Goal: Information Seeking & Learning: Understand process/instructions

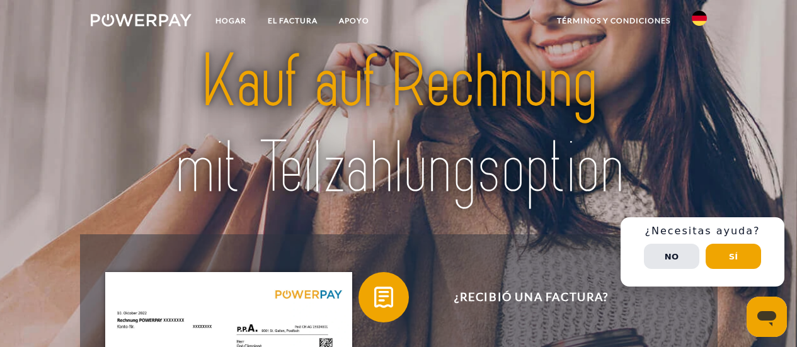
click at [698, 23] on img at bounding box center [699, 18] width 15 height 15
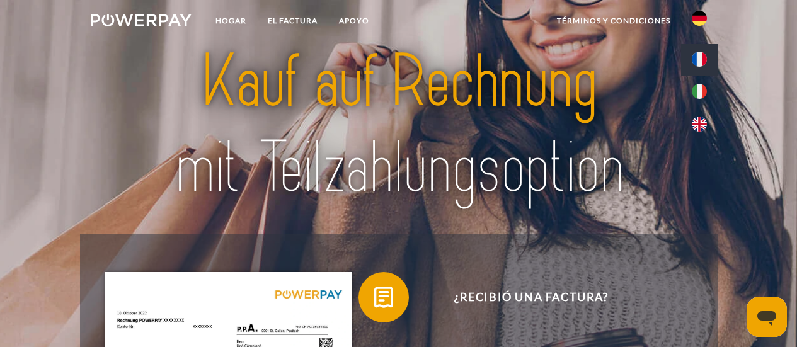
click at [701, 62] on img at bounding box center [699, 59] width 15 height 15
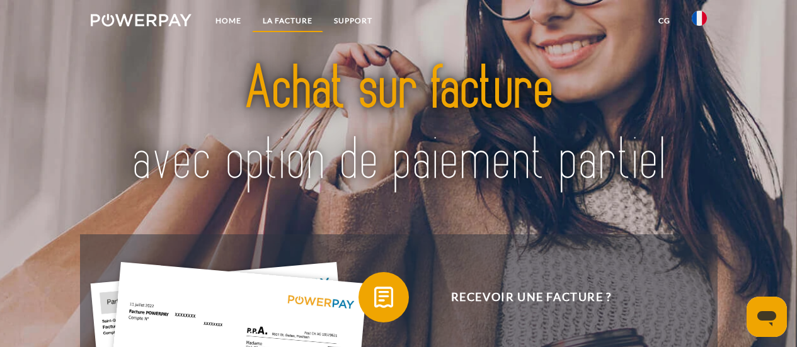
click at [302, 18] on link "LA FACTURE" at bounding box center [287, 20] width 71 height 23
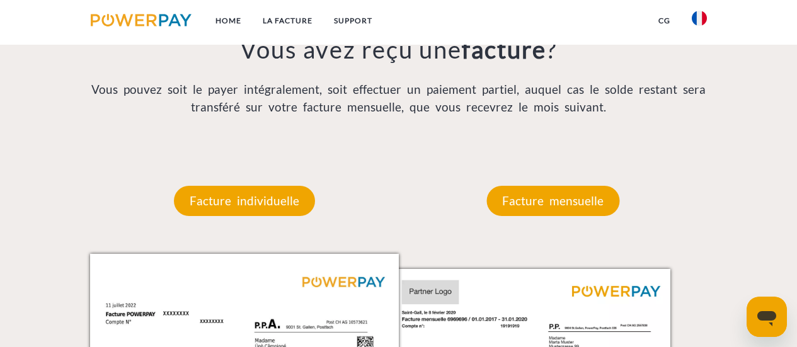
scroll to position [1010, 0]
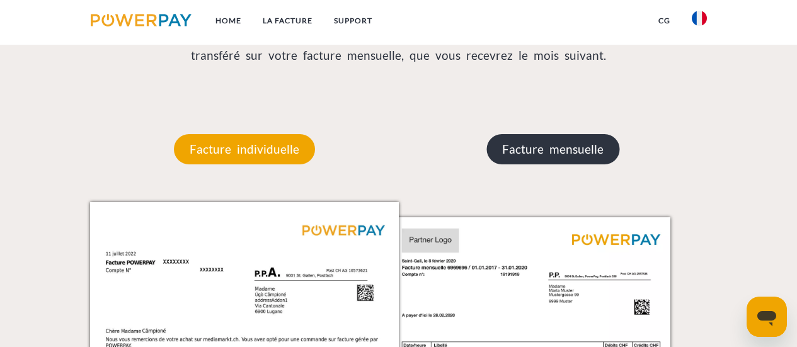
click at [529, 156] on p "Facture mensuelle" at bounding box center [552, 149] width 133 height 30
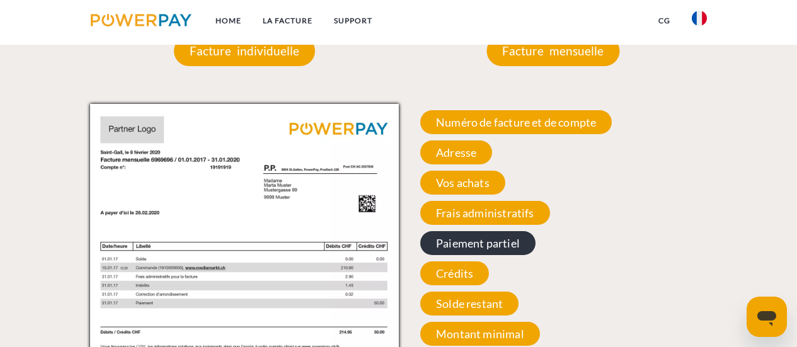
scroll to position [1073, 0]
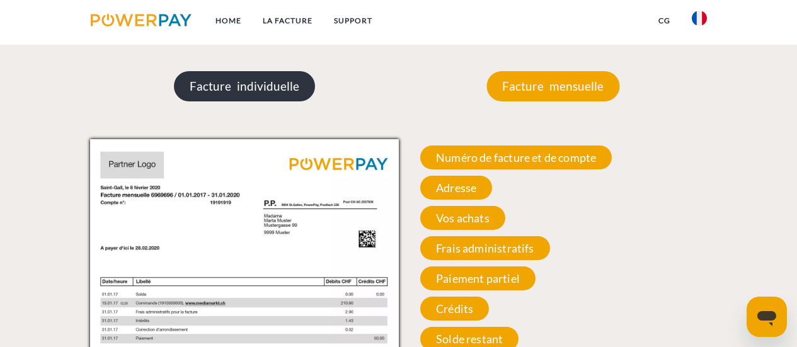
click at [275, 98] on p "Facture individuelle" at bounding box center [244, 86] width 141 height 30
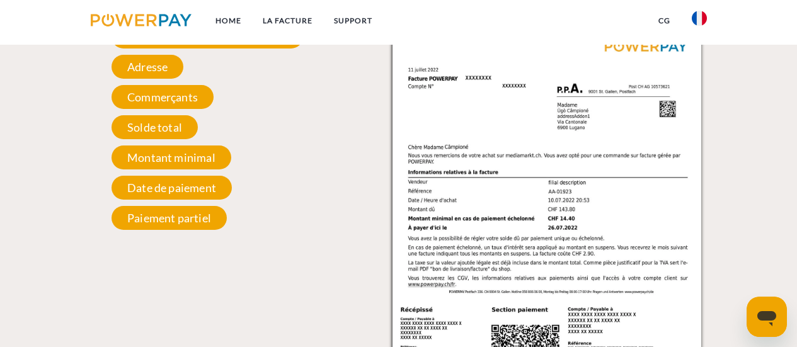
scroll to position [1199, 0]
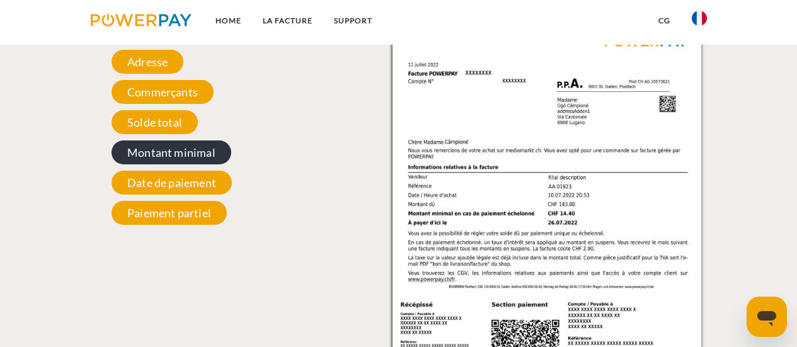
click at [189, 157] on span "Montant minimal" at bounding box center [171, 152] width 120 height 24
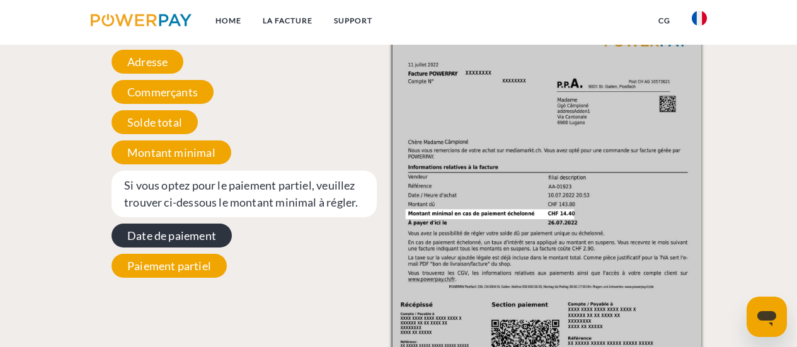
click at [221, 234] on span "Date de paiement" at bounding box center [171, 236] width 120 height 24
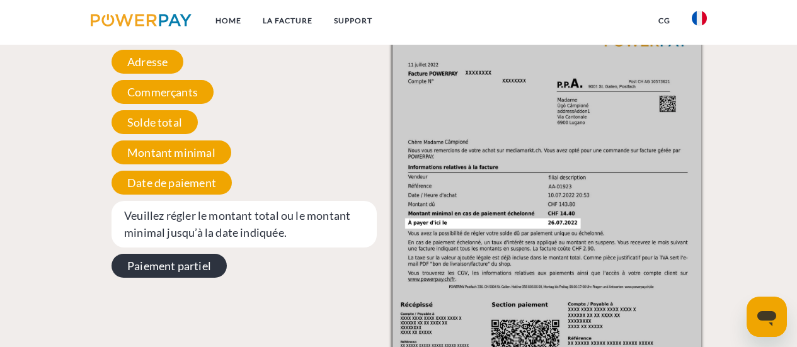
click at [204, 270] on span "Paiement partiel" at bounding box center [168, 266] width 115 height 24
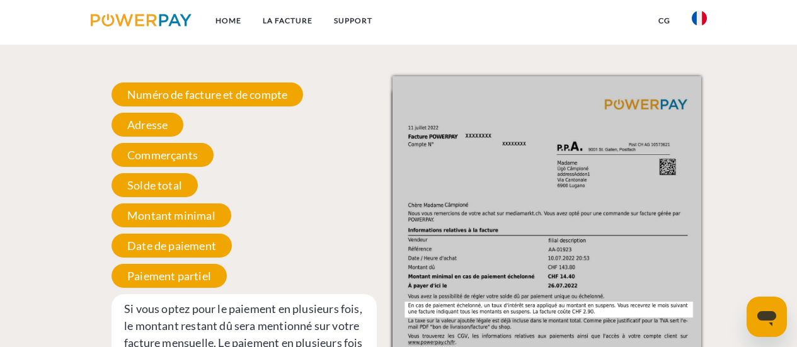
scroll to position [947, 0]
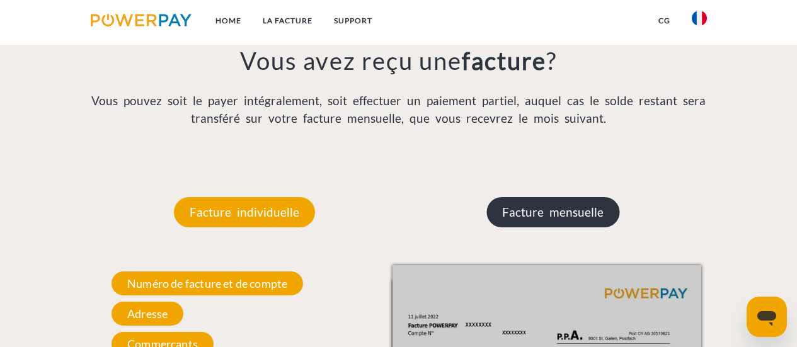
click at [568, 213] on p "Facture mensuelle" at bounding box center [552, 212] width 133 height 30
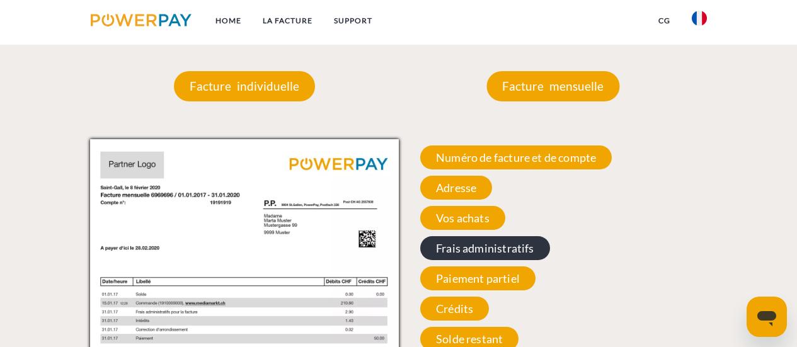
scroll to position [1136, 0]
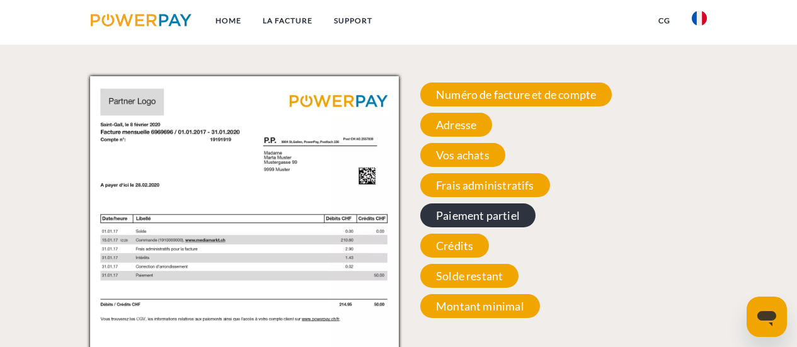
click at [510, 219] on span "Paiement partiel" at bounding box center [477, 215] width 115 height 24
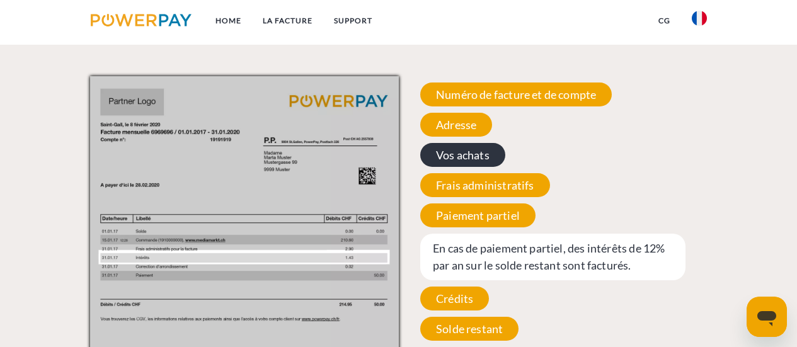
click at [474, 158] on span "Vos achats" at bounding box center [462, 155] width 85 height 24
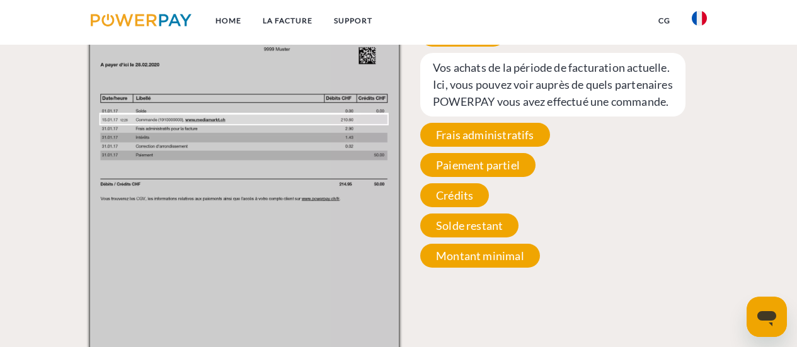
scroll to position [1261, 0]
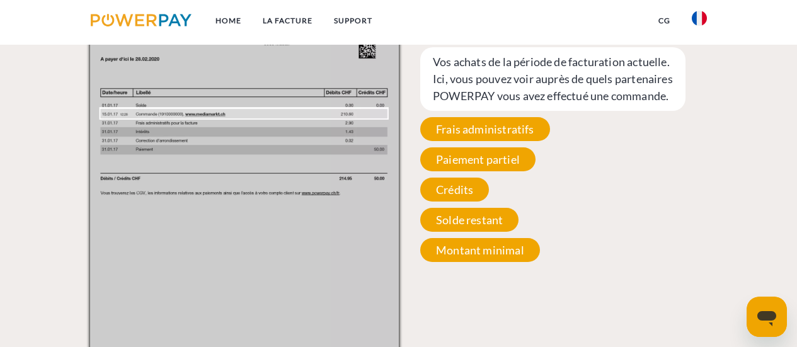
click at [469, 232] on span "Solde restant" at bounding box center [469, 220] width 98 height 24
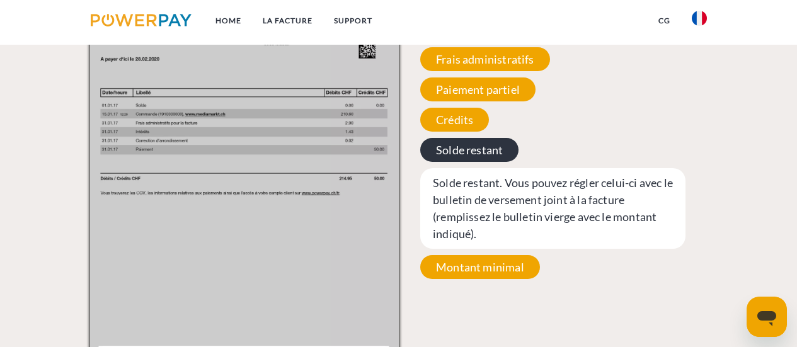
click at [460, 151] on span "Solde restant" at bounding box center [469, 150] width 98 height 24
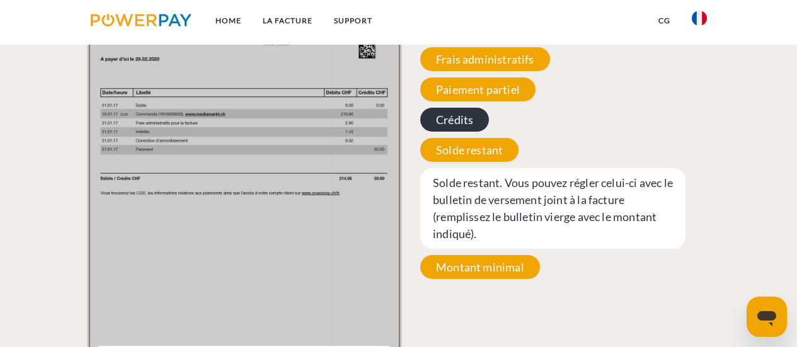
click at [458, 125] on span "Crédits" at bounding box center [454, 120] width 69 height 24
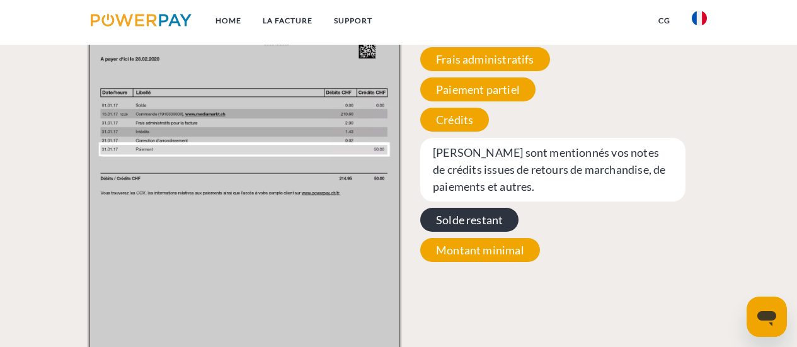
click at [490, 224] on span "Solde restant" at bounding box center [469, 220] width 98 height 24
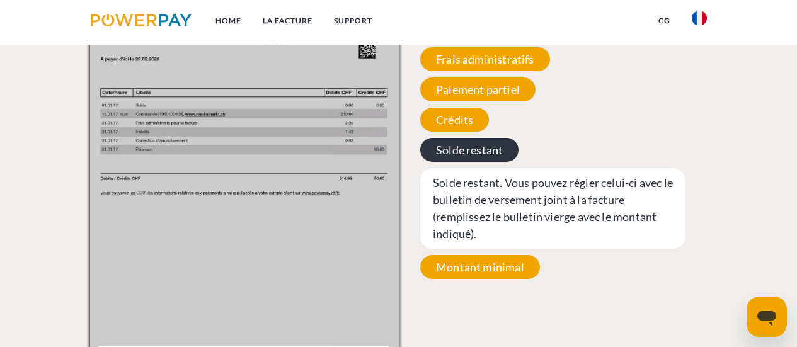
click at [457, 154] on span "Solde restant" at bounding box center [469, 150] width 98 height 24
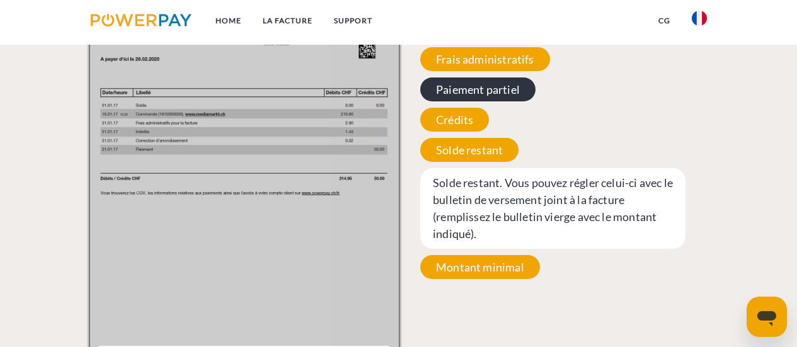
click at [448, 94] on span "Paiement partiel" at bounding box center [477, 89] width 115 height 24
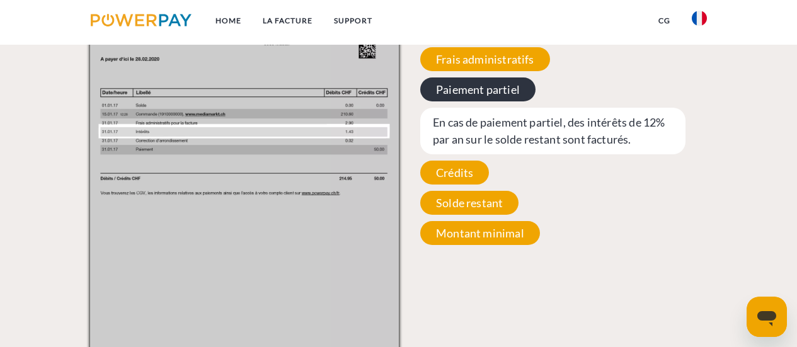
click at [453, 94] on span "Paiement partiel" at bounding box center [477, 89] width 115 height 24
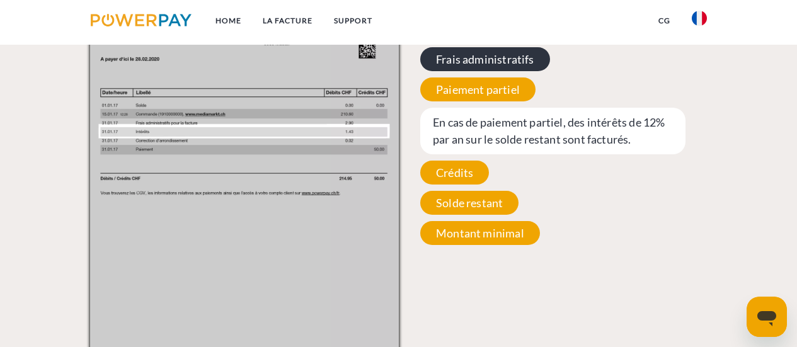
click at [466, 53] on span "Frais administratifs" at bounding box center [485, 59] width 130 height 24
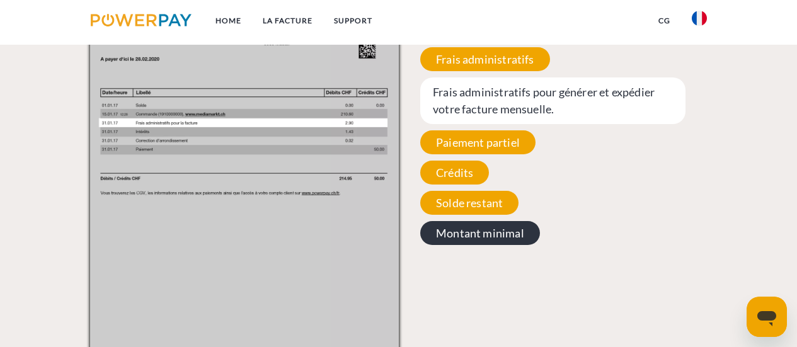
click at [472, 229] on span "Montant minimal" at bounding box center [480, 233] width 120 height 24
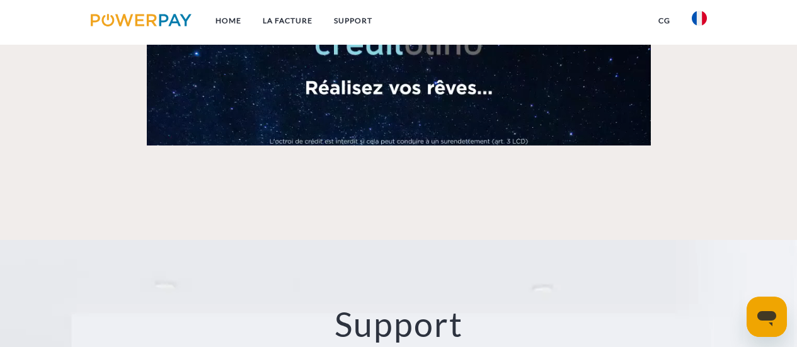
scroll to position [1702, 0]
